Goal: Task Accomplishment & Management: Manage account settings

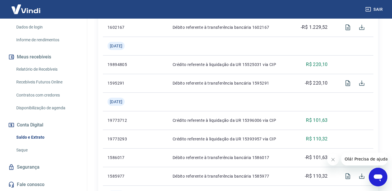
scroll to position [200, 0]
click at [23, 151] on link "Saque" at bounding box center [47, 150] width 66 height 12
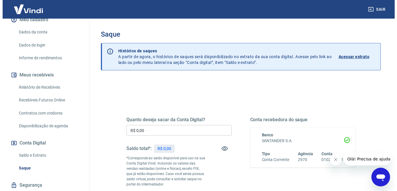
scroll to position [75, 0]
